Goal: Register for event/course

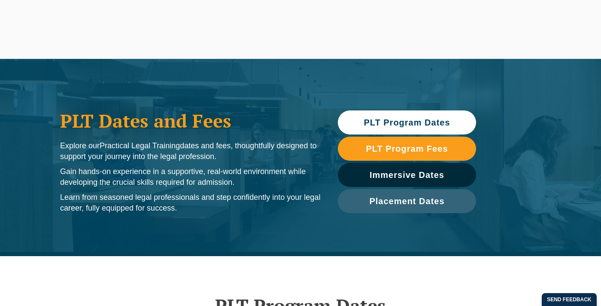
click at [390, 123] on span "PLT Program Dates" at bounding box center [407, 122] width 86 height 9
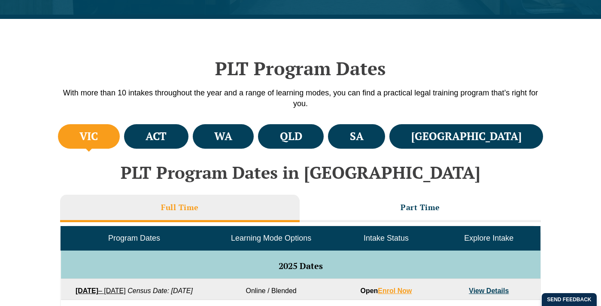
scroll to position [256, 0]
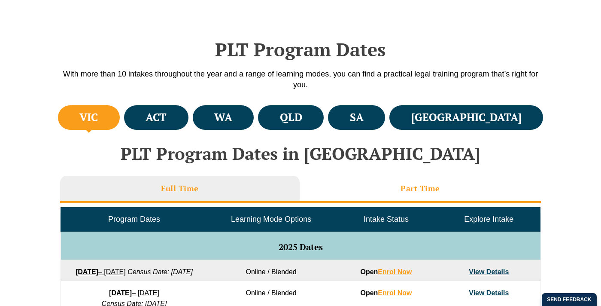
click at [394, 191] on li "Part Time" at bounding box center [420, 189] width 241 height 27
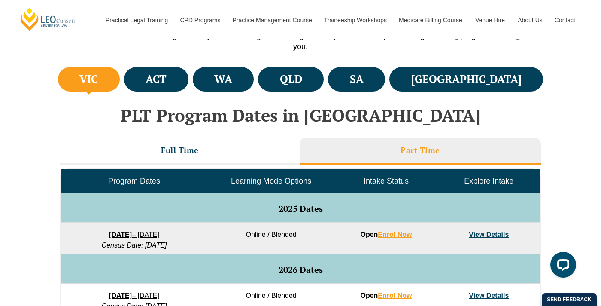
scroll to position [295, 0]
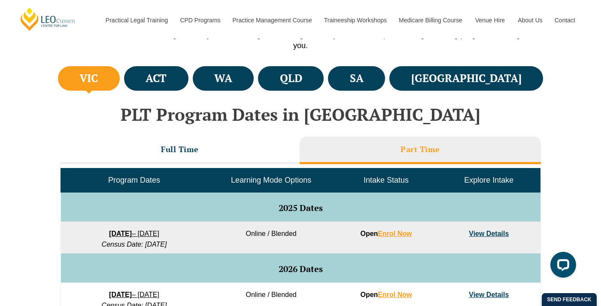
click at [121, 230] on strong "8 September 2025" at bounding box center [120, 233] width 23 height 7
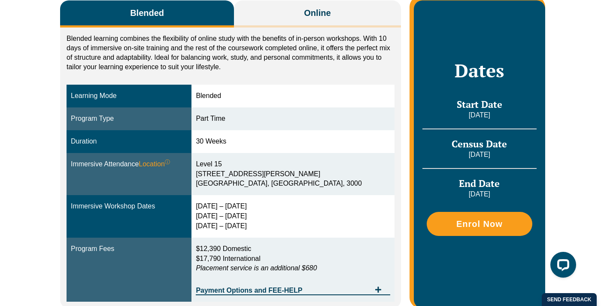
scroll to position [241, 0]
